Goal: Task Accomplishment & Management: Use online tool/utility

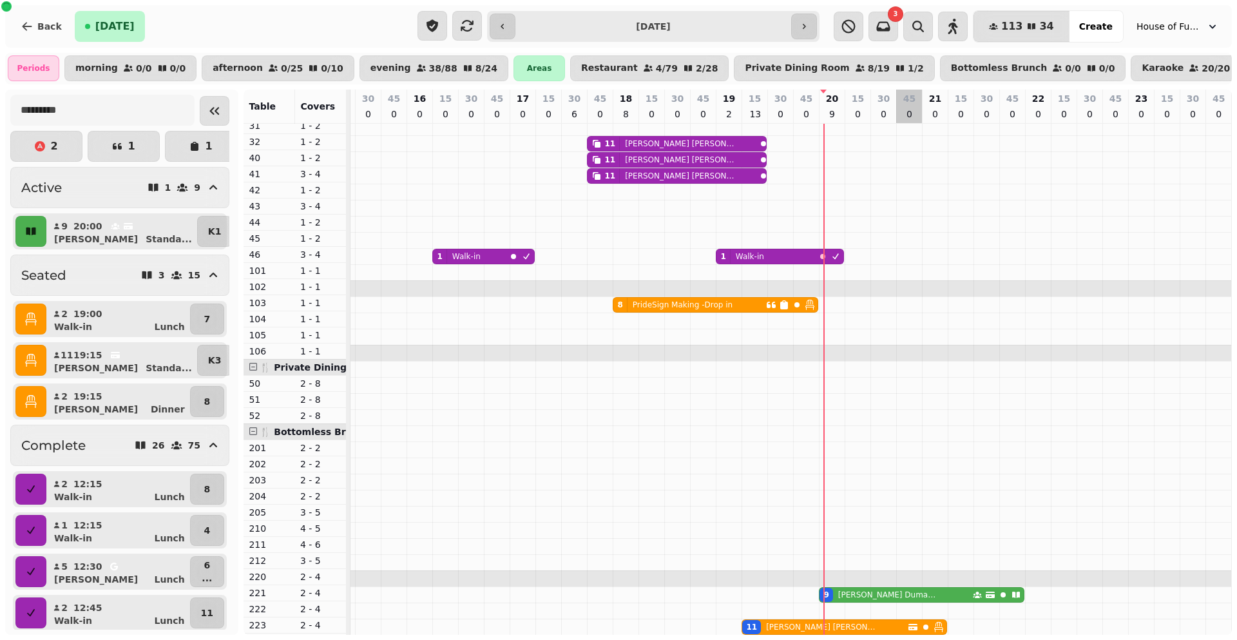
scroll to position [423, 0]
click at [904, 350] on td at bounding box center [909, 167] width 26 height 933
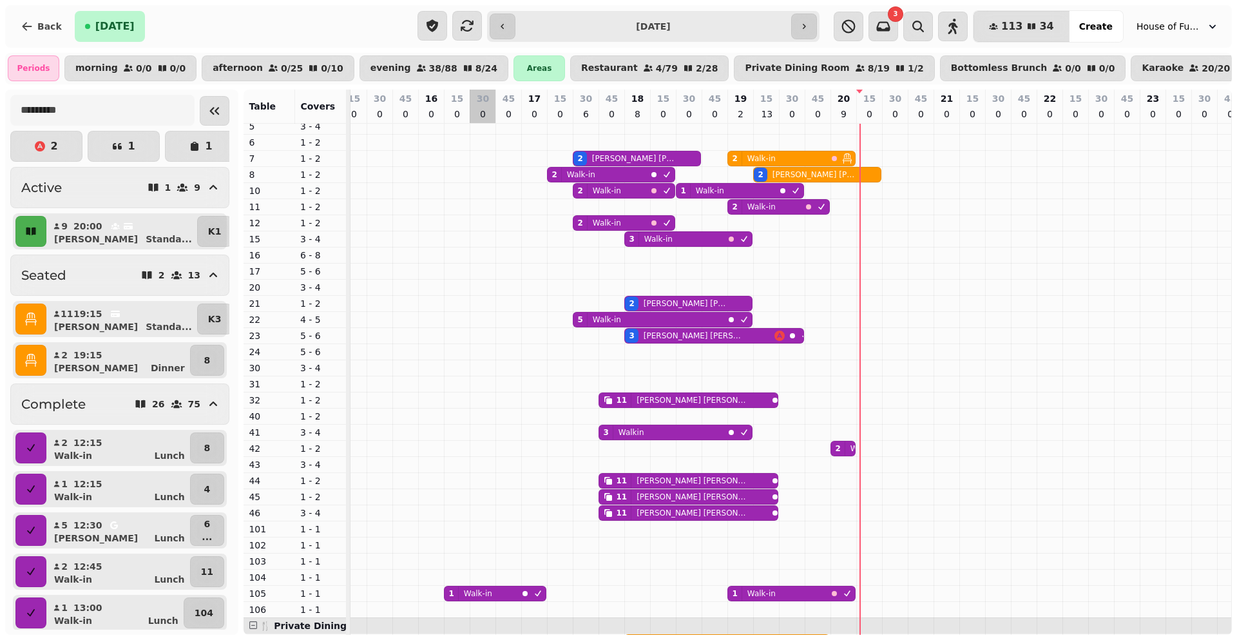
scroll to position [76, 396]
